Goal: Check status: Check status

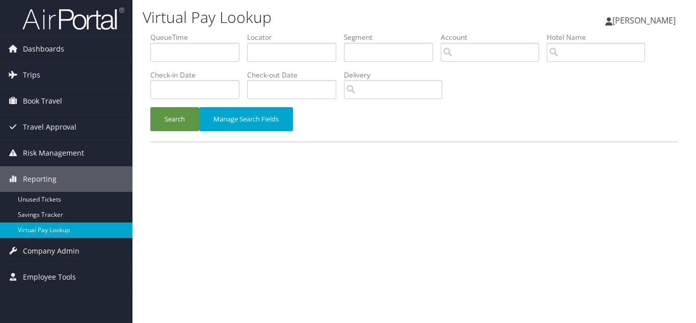
click at [323, 26] on h1 "Virtual Pay Lookup" at bounding box center [324, 17] width 362 height 21
click at [495, 127] on div "Search Manage Search Fields" at bounding box center [414, 124] width 543 height 34
click at [363, 205] on div "Virtual Pay Lookup Luke Perry Luke Perry My Settings Travel Agency Contacts Vie…" at bounding box center [414, 161] width 564 height 323
click at [36, 227] on link "Virtual Pay Lookup" at bounding box center [66, 229] width 132 height 15
click at [276, 58] on input "text" at bounding box center [291, 52] width 89 height 19
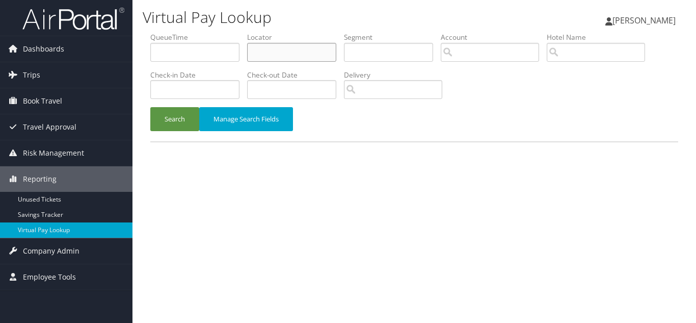
paste input "OOGHDV"
click at [150, 107] on button "Search" at bounding box center [174, 119] width 49 height 24
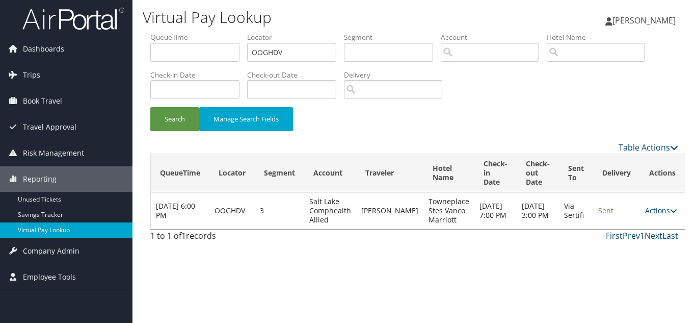
click at [662, 210] on link "Actions" at bounding box center [661, 210] width 32 height 10
click at [638, 238] on link "Logs" at bounding box center [635, 242] width 64 height 17
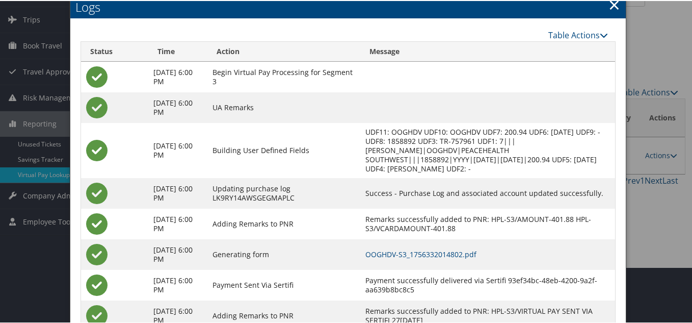
scroll to position [92, 0]
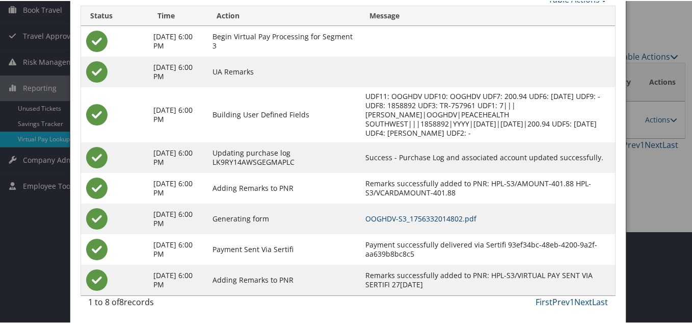
drag, startPoint x: 461, startPoint y: 215, endPoint x: 336, endPoint y: 115, distance: 159.9
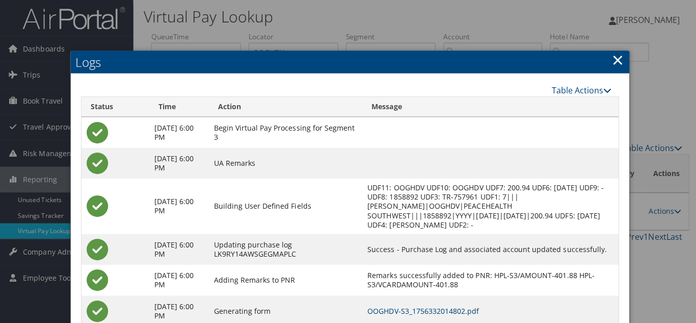
scroll to position [0, 0]
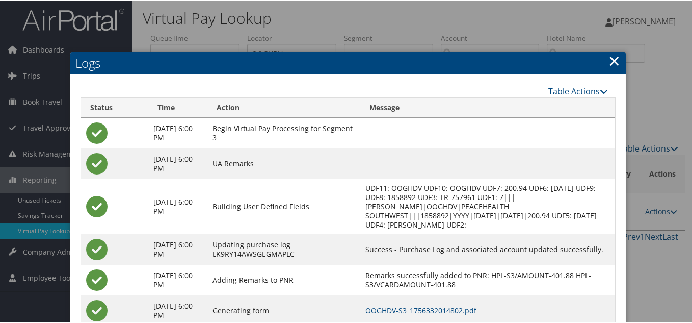
click at [610, 60] on link "×" at bounding box center [614, 59] width 12 height 20
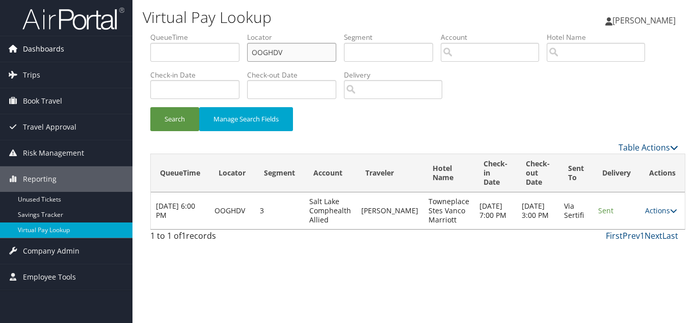
drag, startPoint x: 287, startPoint y: 52, endPoint x: 128, endPoint y: 55, distance: 159.0
click at [128, 55] on div "Dashboards AirPortal 360™ (Manager) My Travel Dashboard Trips Airtinerary® Look…" at bounding box center [348, 161] width 696 height 323
paste input "EVMQUJ"
click at [150, 107] on button "Search" at bounding box center [174, 119] width 49 height 24
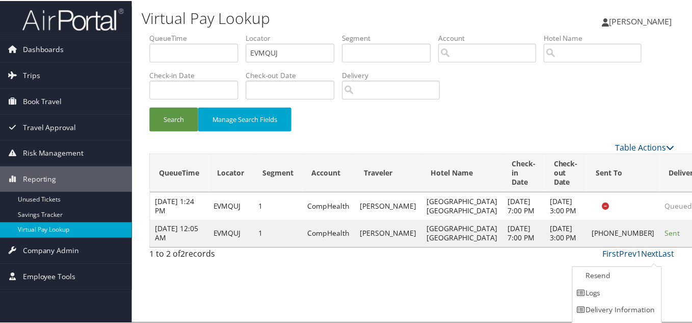
scroll to position [14, 0]
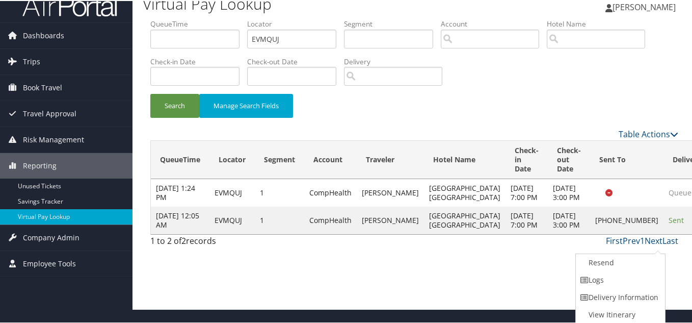
click at [607, 278] on link "Logs" at bounding box center [619, 278] width 87 height 17
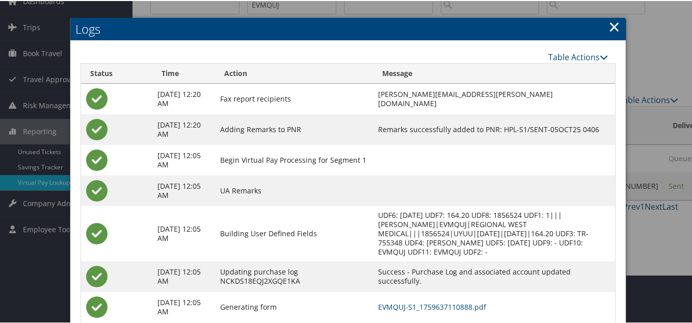
scroll to position [106, 0]
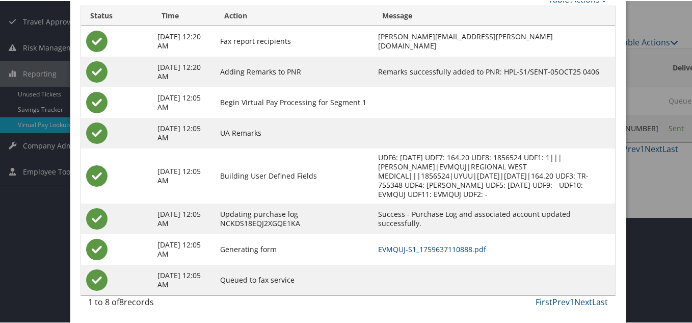
click at [378, 115] on td at bounding box center [494, 101] width 242 height 31
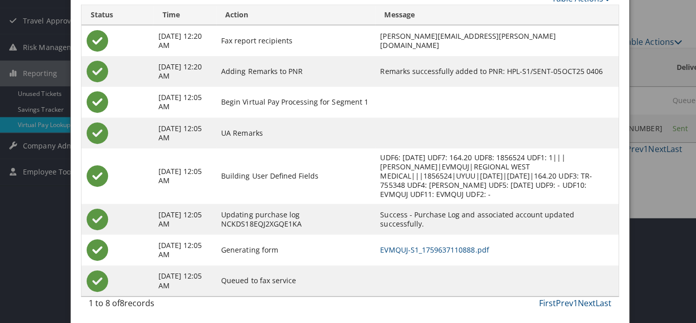
scroll to position [0, 0]
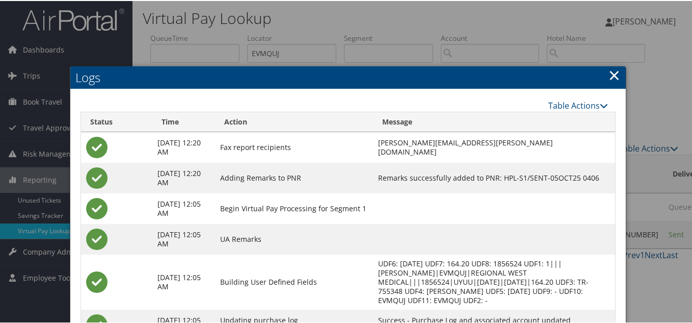
drag, startPoint x: 609, startPoint y: 77, endPoint x: 590, endPoint y: 93, distance: 25.1
click at [609, 77] on link "×" at bounding box center [614, 74] width 12 height 20
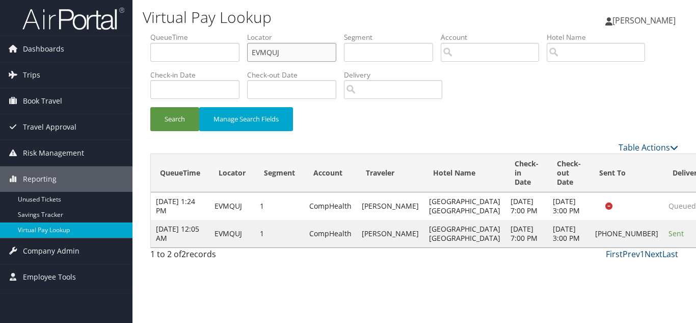
drag, startPoint x: 153, startPoint y: 55, endPoint x: 141, endPoint y: 56, distance: 12.8
click at [150, 55] on form "QueueTime Locator EVMQUJ Segment Account Traveler Hotel Name Check-in Date Chec…" at bounding box center [414, 86] width 528 height 109
paste input "KNELRN"
click at [150, 107] on button "Search" at bounding box center [174, 119] width 49 height 24
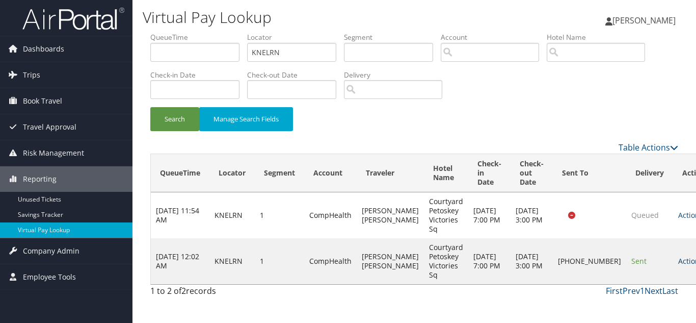
click at [678, 257] on link "Actions" at bounding box center [694, 261] width 32 height 10
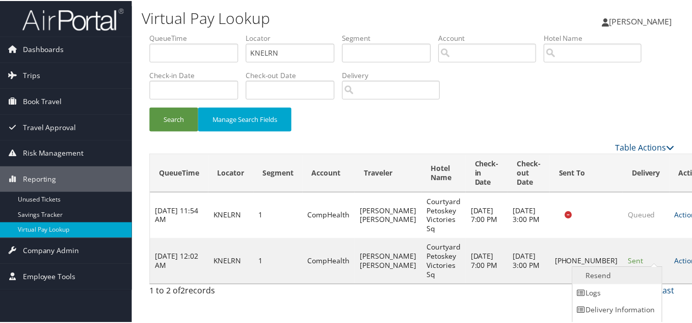
scroll to position [14, 0]
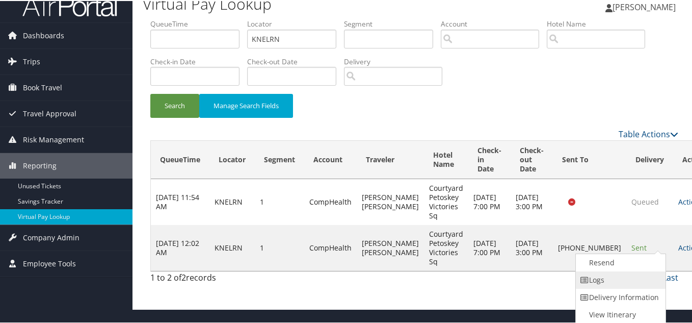
click at [606, 277] on link "Logs" at bounding box center [619, 278] width 87 height 17
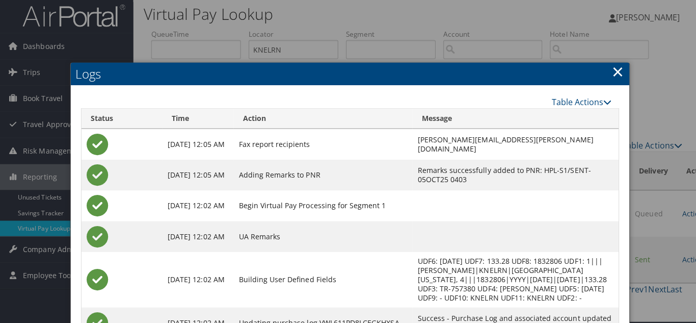
scroll to position [0, 0]
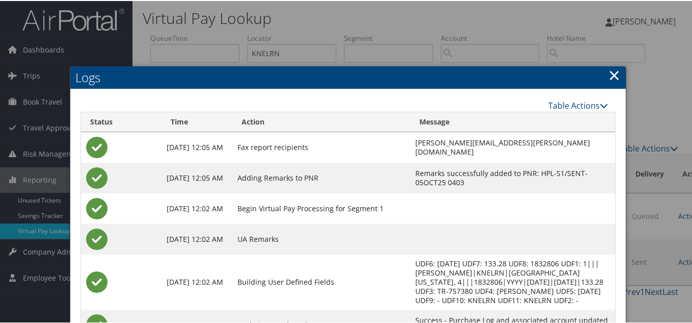
click at [615, 72] on link "×" at bounding box center [614, 74] width 12 height 20
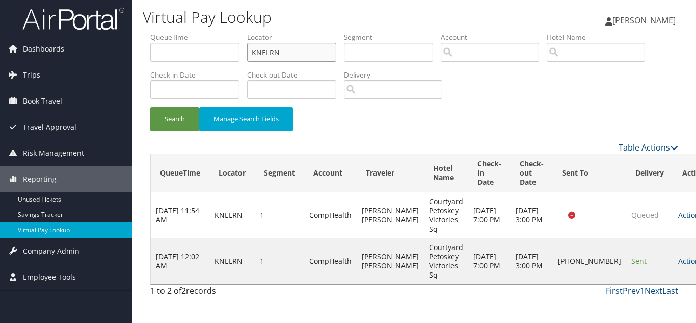
drag, startPoint x: 288, startPoint y: 48, endPoint x: 165, endPoint y: 51, distance: 123.3
click at [167, 32] on ul "QueueTime Locator KNELRN Segment Account Traveler Hotel Name Check-in Date Chec…" at bounding box center [414, 32] width 528 height 0
paste input "GVITAZ"
click at [150, 107] on button "Search" at bounding box center [174, 119] width 49 height 24
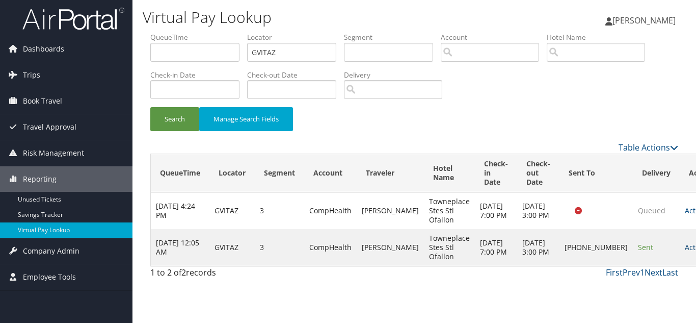
click at [685, 252] on link "Actions" at bounding box center [701, 247] width 32 height 10
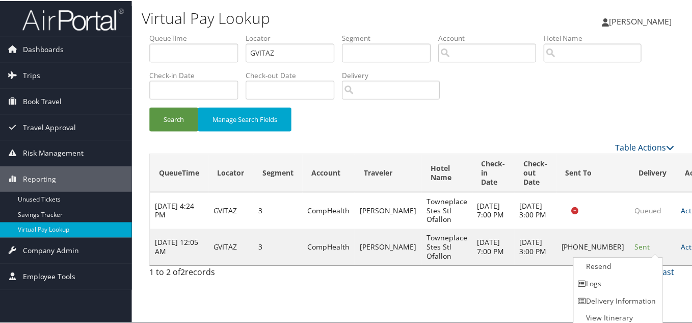
scroll to position [5, 0]
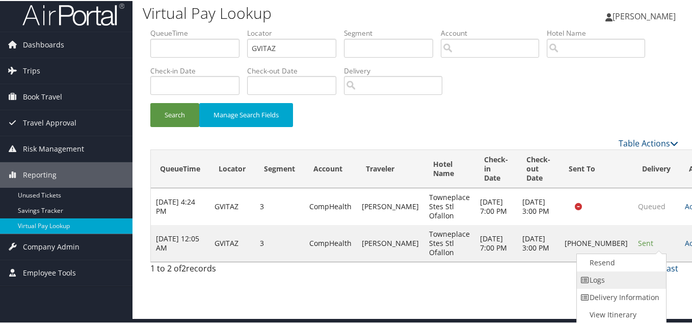
click at [624, 281] on link "Logs" at bounding box center [620, 278] width 87 height 17
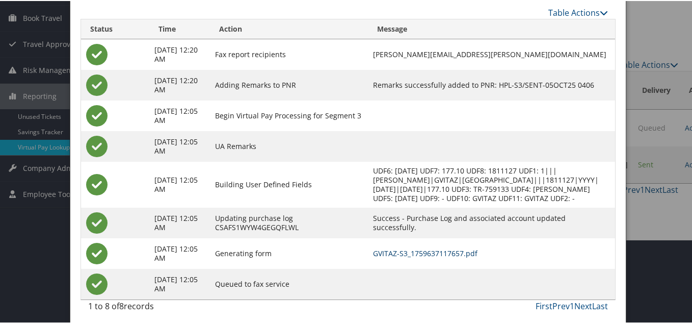
scroll to position [46, 0]
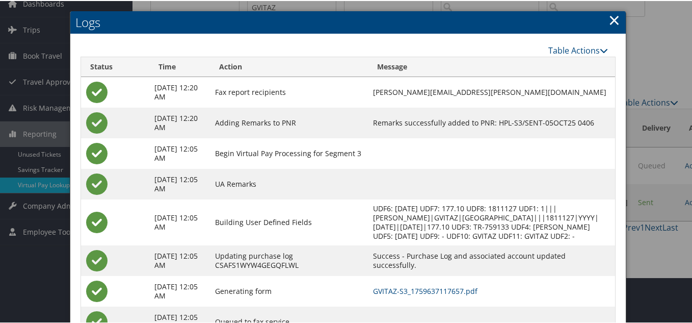
click at [610, 16] on link "×" at bounding box center [614, 19] width 12 height 20
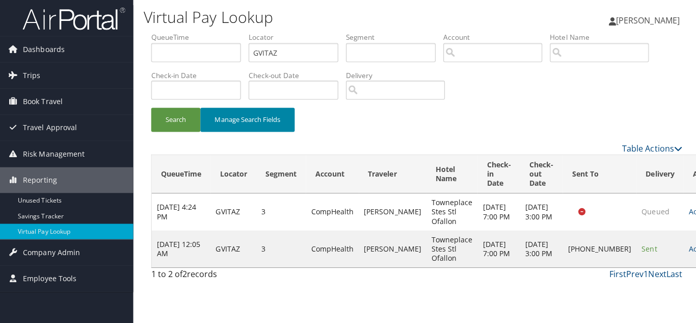
scroll to position [0, 0]
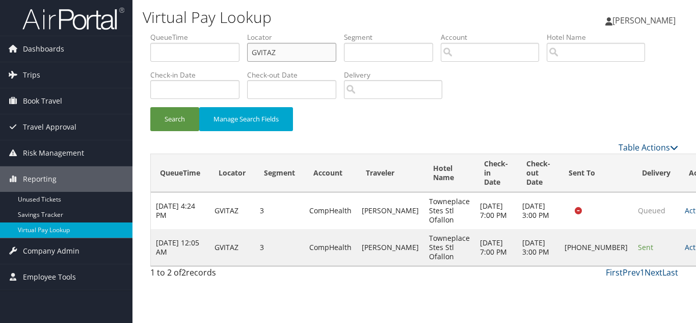
drag, startPoint x: 205, startPoint y: 62, endPoint x: 140, endPoint y: 72, distance: 66.6
click at [150, 70] on form "QueueTime Locator GVITAZ Segment Account Traveler Hotel Name Check-in Date Chec…" at bounding box center [414, 86] width 528 height 109
paste input "NYCBPS"
click at [150, 107] on button "Search" at bounding box center [174, 119] width 49 height 24
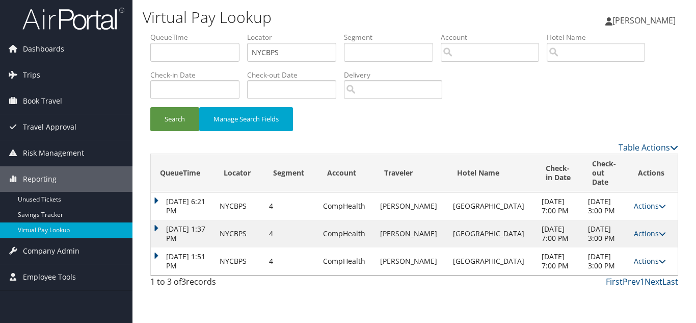
click at [659, 264] on icon at bounding box center [662, 260] width 7 height 7
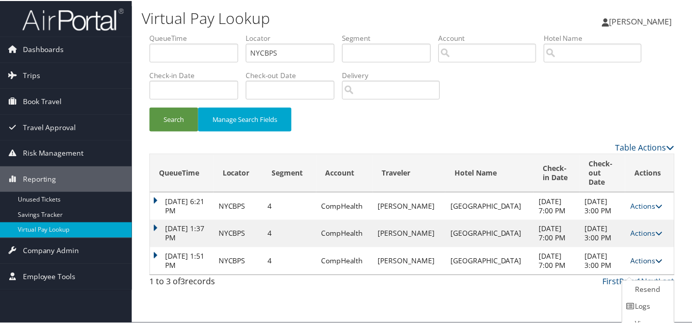
scroll to position [20, 0]
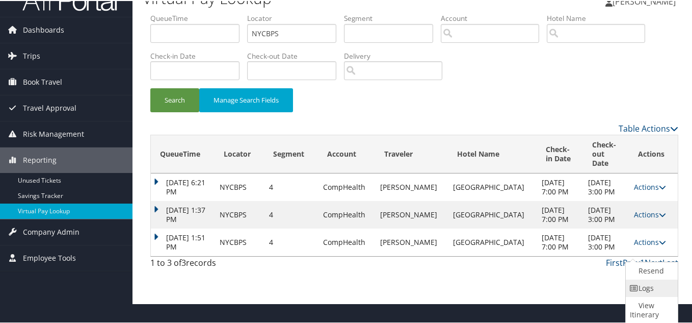
click at [650, 289] on link "Logs" at bounding box center [650, 286] width 49 height 17
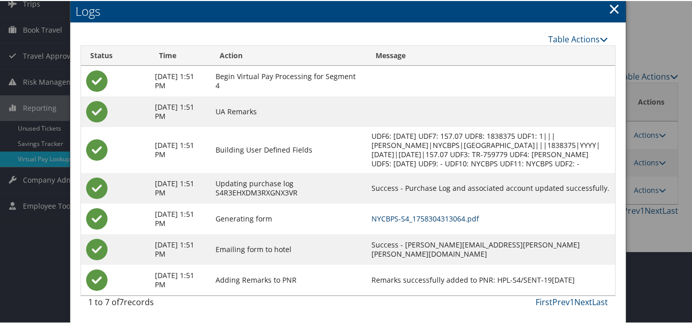
scroll to position [0, 0]
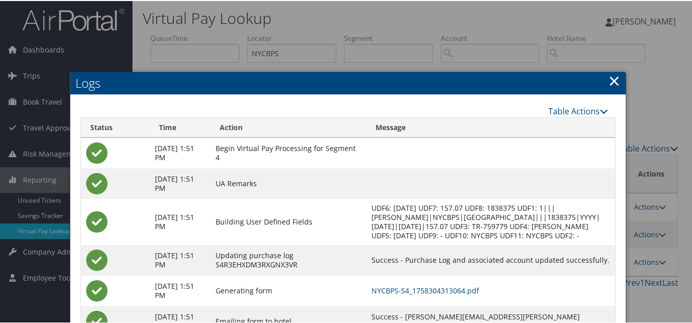
click at [611, 82] on link "×" at bounding box center [614, 79] width 12 height 20
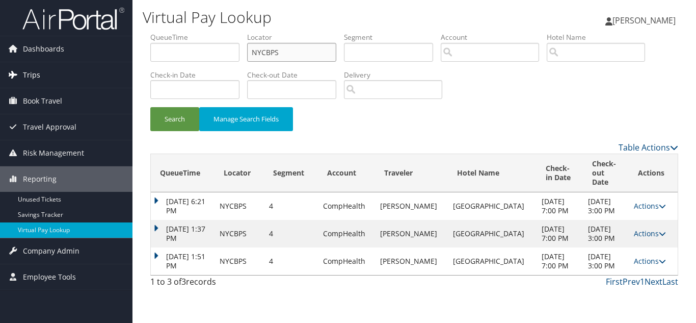
drag, startPoint x: 280, startPoint y: 57, endPoint x: 115, endPoint y: 66, distance: 164.8
click at [117, 65] on div "Dashboards AirPortal 360™ (Manager) My Travel Dashboard Trips Airtinerary® Look…" at bounding box center [348, 161] width 696 height 323
paste input "OOGHDV"
click at [150, 107] on button "Search" at bounding box center [174, 119] width 49 height 24
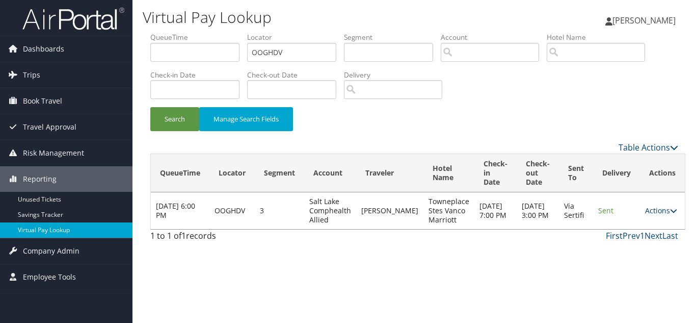
click at [657, 211] on link "Actions" at bounding box center [661, 210] width 32 height 10
click at [636, 243] on link "Logs" at bounding box center [636, 242] width 64 height 17
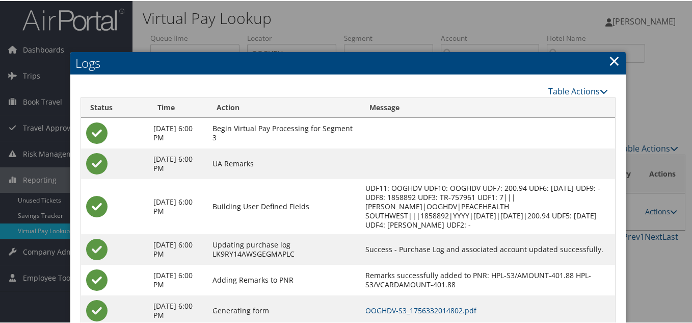
click at [613, 58] on link "×" at bounding box center [614, 59] width 12 height 20
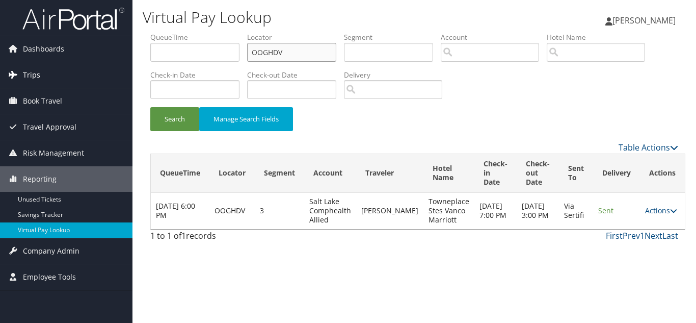
drag, startPoint x: 146, startPoint y: 64, endPoint x: 88, endPoint y: 64, distance: 58.1
click at [88, 64] on div "Dashboards AirPortal 360™ (Manager) My Travel Dashboard Trips Airtinerary® Look…" at bounding box center [348, 161] width 696 height 323
paste input "SPCZME"
click at [150, 107] on button "Search" at bounding box center [174, 119] width 49 height 24
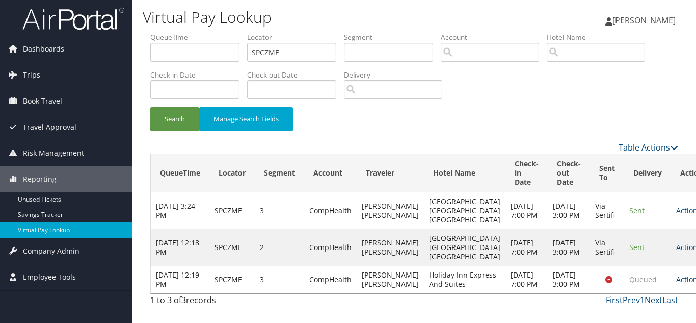
click at [676, 284] on link "Actions" at bounding box center [692, 279] width 32 height 10
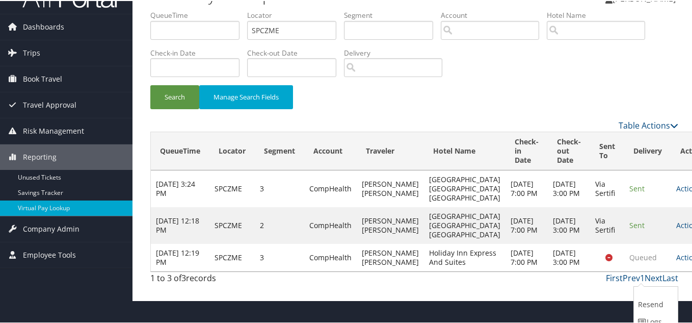
scroll to position [6, 0]
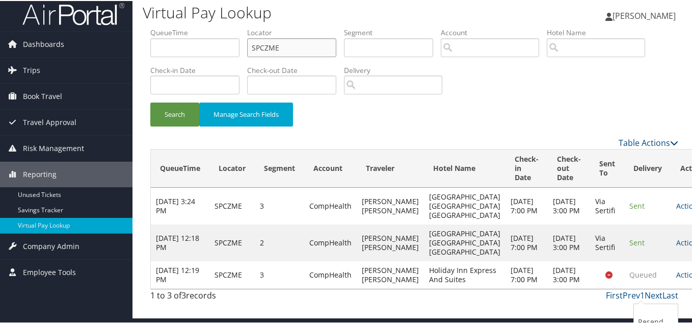
click at [308, 47] on input "SPCZME" at bounding box center [291, 46] width 89 height 19
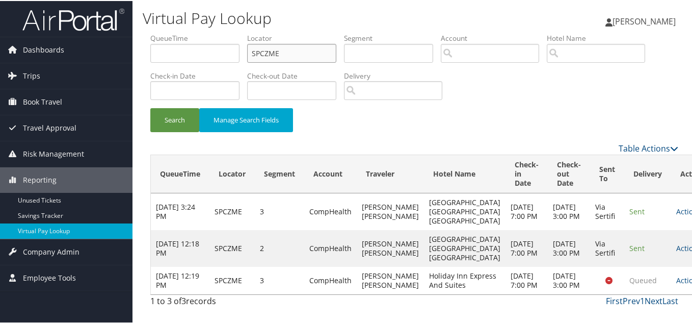
click at [150, 107] on button "Search" at bounding box center [174, 119] width 49 height 24
click at [676, 284] on link "Actions" at bounding box center [692, 279] width 32 height 10
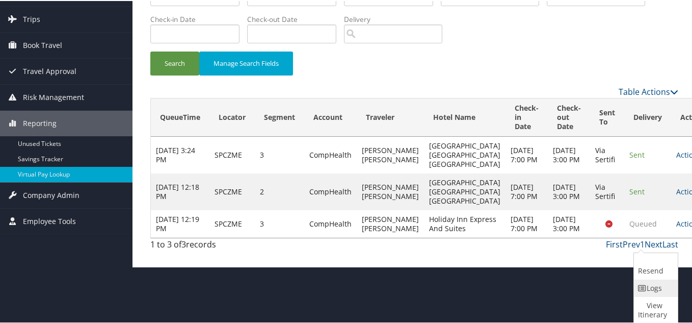
click at [653, 286] on link "Logs" at bounding box center [654, 286] width 41 height 17
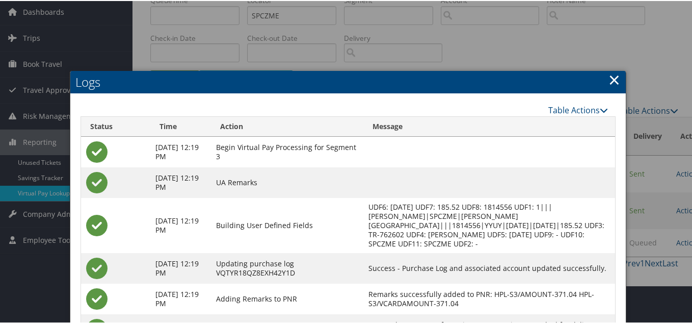
scroll to position [87, 0]
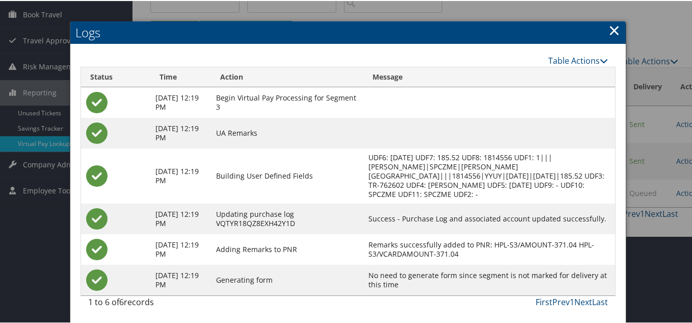
click at [609, 26] on link "×" at bounding box center [614, 29] width 12 height 20
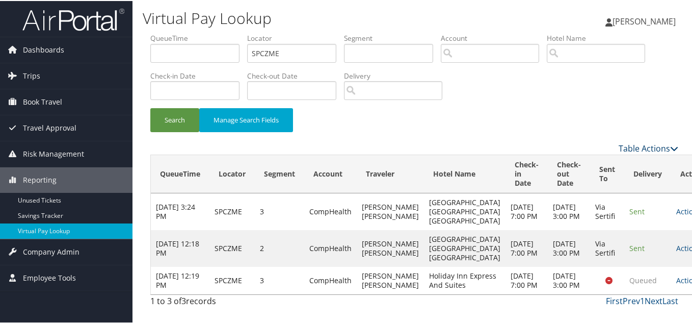
scroll to position [16, 0]
click at [676, 242] on link "Actions" at bounding box center [692, 247] width 32 height 10
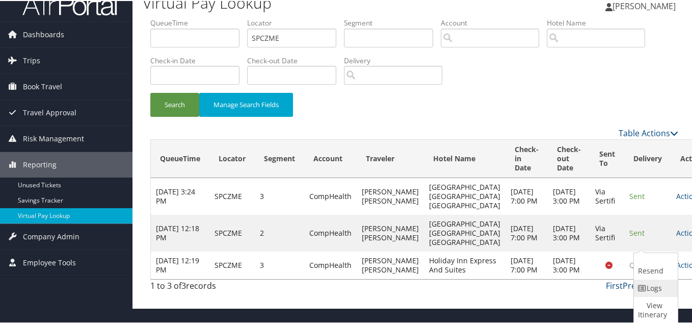
click at [652, 287] on link "Logs" at bounding box center [654, 286] width 41 height 17
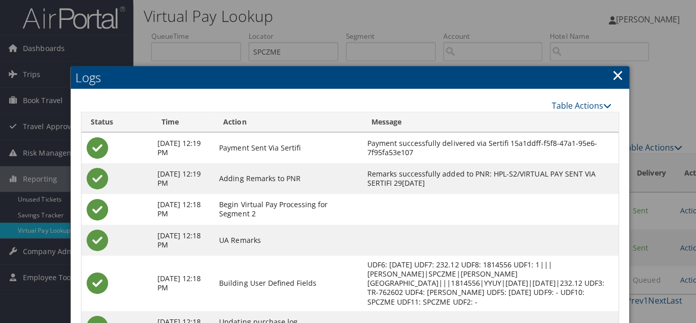
scroll to position [0, 0]
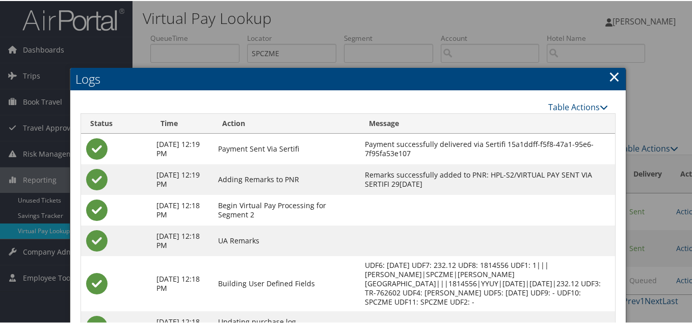
click at [613, 78] on link "×" at bounding box center [614, 75] width 12 height 20
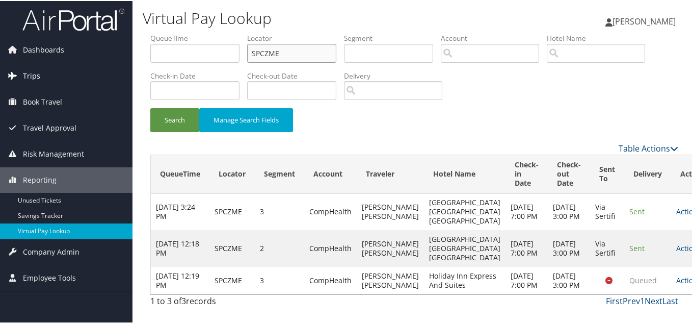
drag, startPoint x: 185, startPoint y: 57, endPoint x: 86, endPoint y: 64, distance: 99.6
click at [88, 63] on div "Dashboards AirPortal 360™ (Manager) My Travel Dashboard Trips Airtinerary® Look…" at bounding box center [348, 161] width 696 height 323
paste input "EFVBGW"
type input "EFVBGW"
click at [150, 107] on button "Search" at bounding box center [174, 119] width 49 height 24
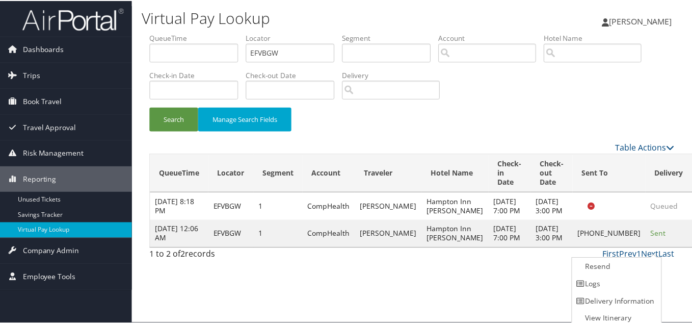
scroll to position [5, 0]
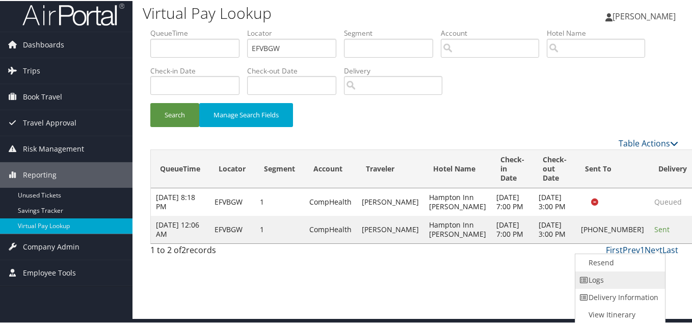
click at [612, 282] on link "Logs" at bounding box center [618, 278] width 87 height 17
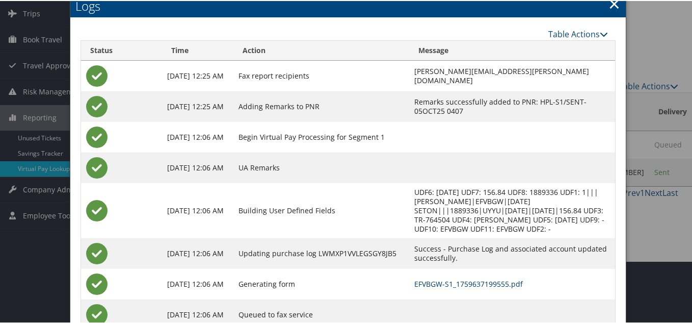
scroll to position [46, 0]
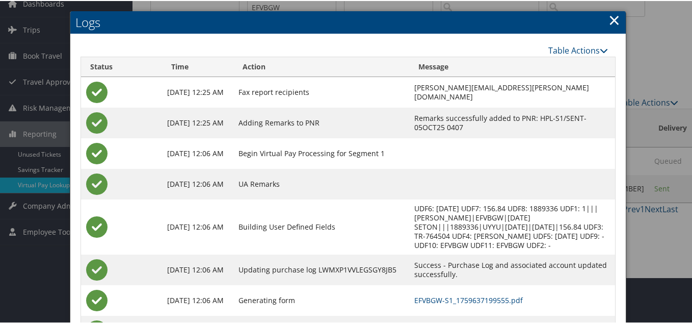
click at [611, 17] on link "×" at bounding box center [614, 19] width 12 height 20
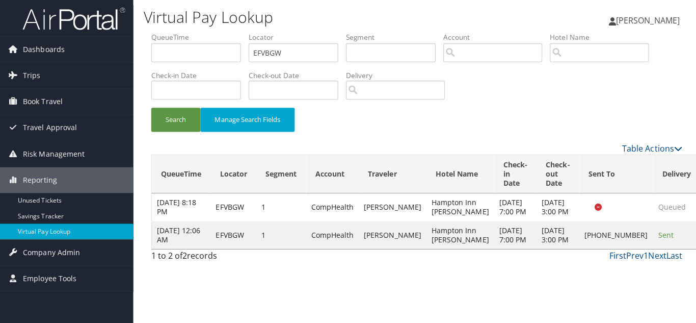
scroll to position [0, 0]
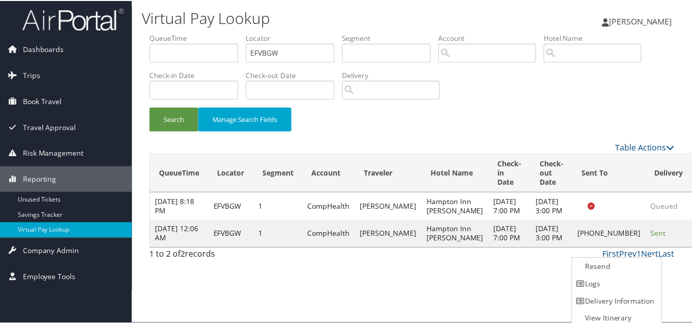
scroll to position [5, 0]
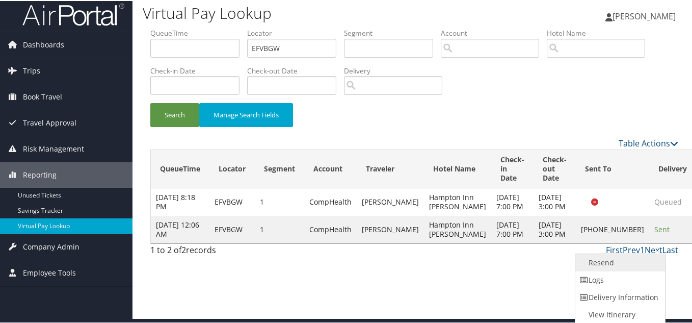
click at [606, 264] on link "Resend" at bounding box center [618, 261] width 87 height 17
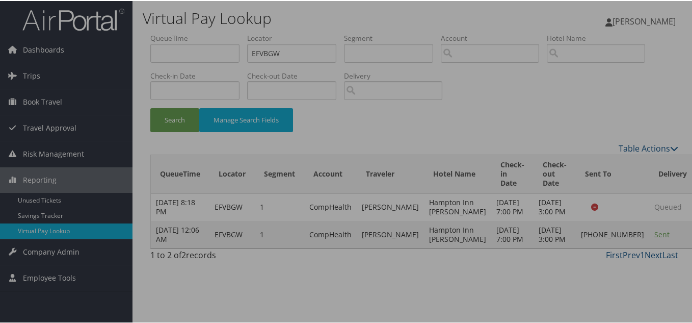
scroll to position [0, 0]
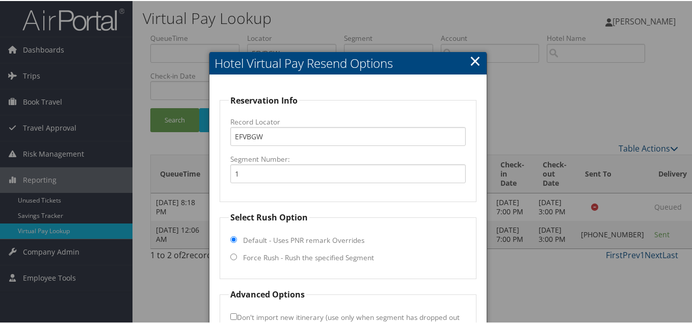
click at [382, 95] on fieldset "Reservation Info Record Locator EFVBGW Segment Number: 1" at bounding box center [348, 147] width 257 height 108
click at [228, 256] on fieldset "Select Rush Option Default - Uses PNR remark Overrides Force Rush - Rush the sp…" at bounding box center [348, 244] width 257 height 68
click at [231, 253] on input "Force Rush - Rush the specified Segment" at bounding box center [233, 255] width 7 height 7
radio input "true"
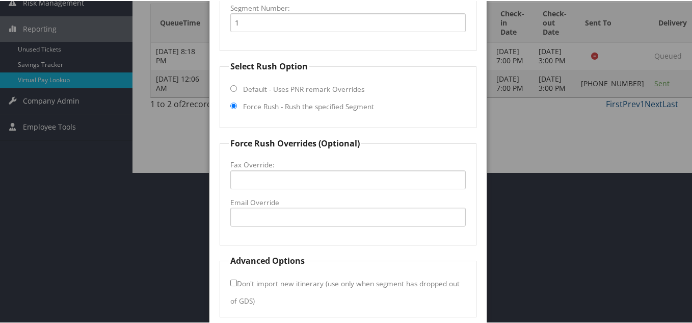
scroll to position [153, 0]
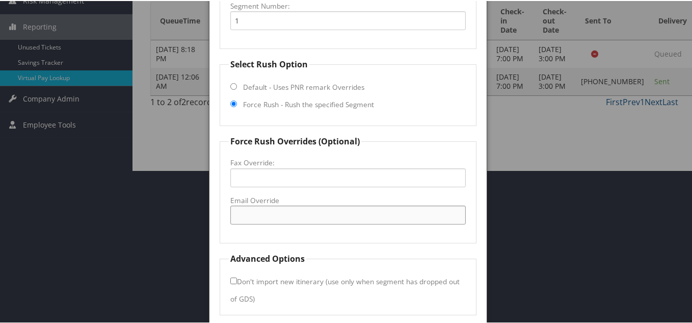
click at [256, 216] on input "Email Override" at bounding box center [347, 213] width 235 height 19
paste input "[EMAIL_ADDRESS][DOMAIN_NAME]"
type input "[EMAIL_ADDRESS][DOMAIN_NAME]"
click at [404, 132] on form "Reservation Info Record Locator EFVBGW Segment Number: 1 Select Rush Option Def…" at bounding box center [348, 127] width 257 height 374
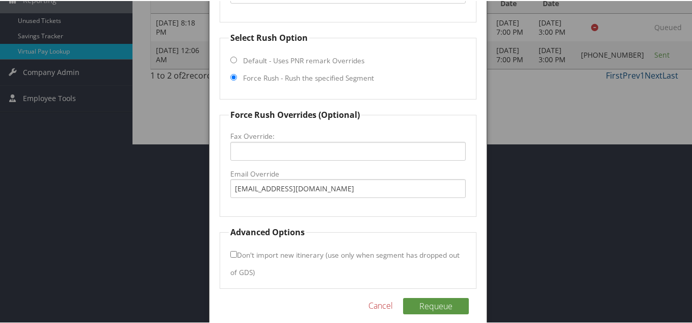
scroll to position [191, 0]
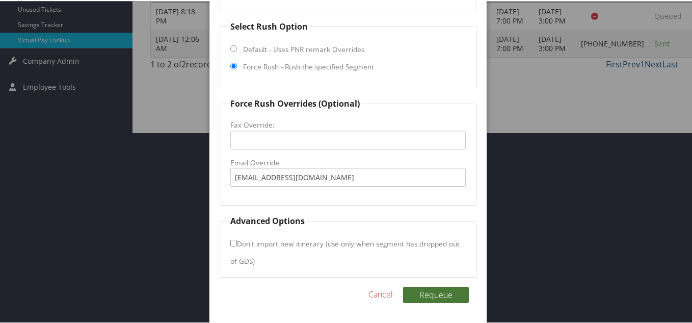
click at [438, 288] on button "Requeue" at bounding box center [436, 293] width 66 height 16
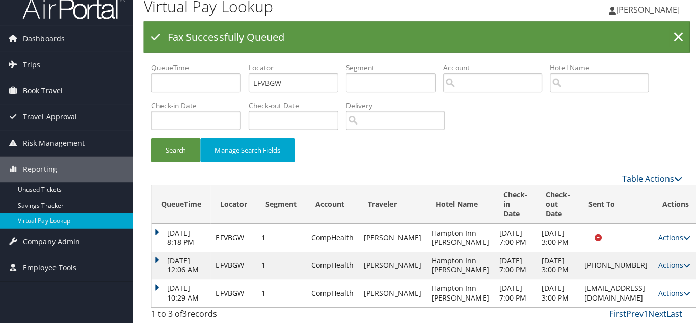
scroll to position [0, 0]
